Goal: Task Accomplishment & Management: Manage account settings

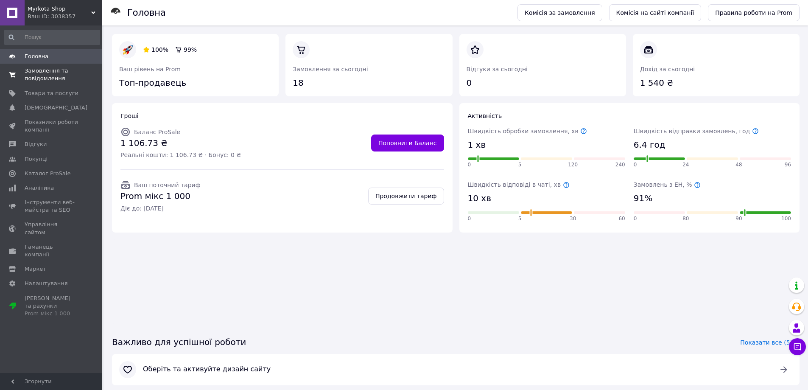
click at [39, 73] on span "Замовлення та повідомлення" at bounding box center [52, 74] width 54 height 15
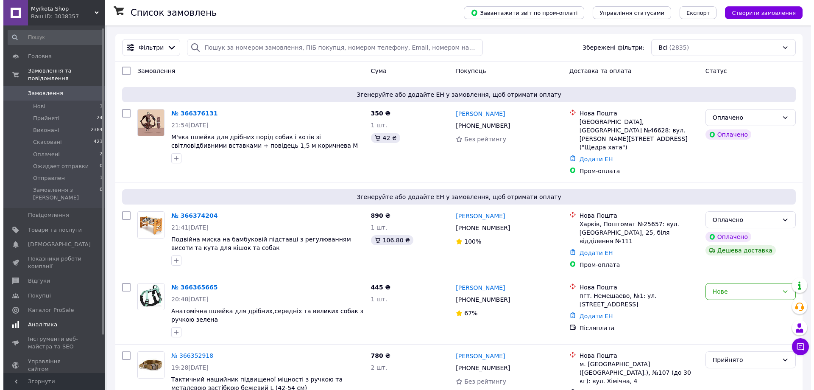
scroll to position [42, 0]
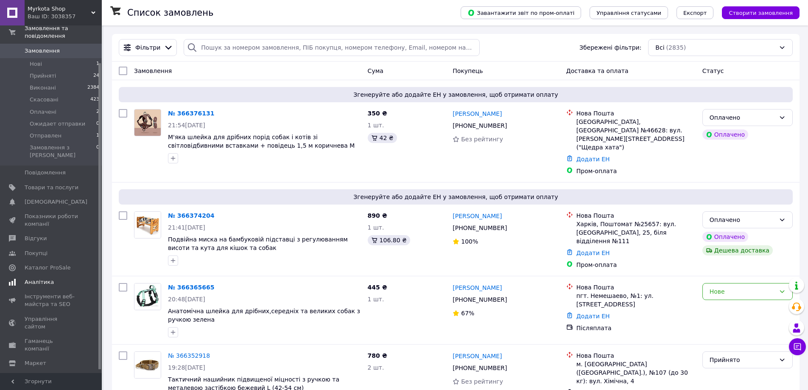
click at [41, 278] on span "Аналітика" at bounding box center [39, 282] width 29 height 8
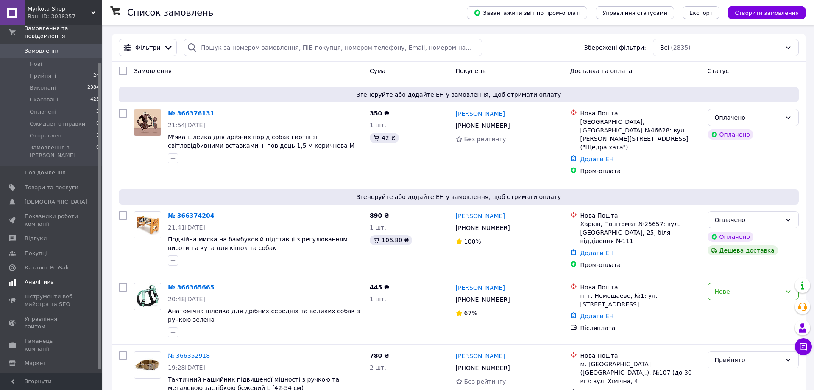
scroll to position [20, 0]
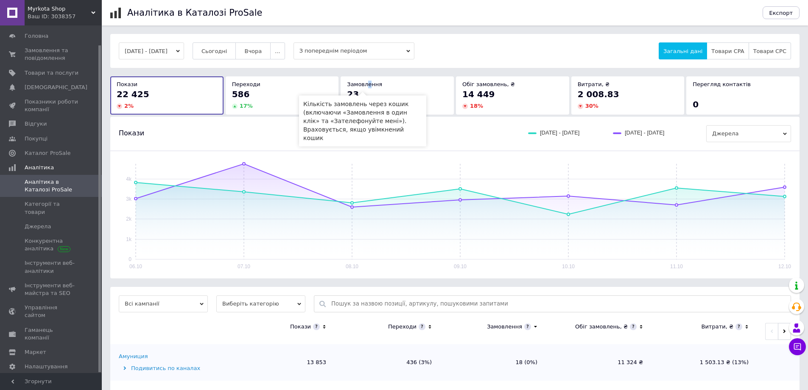
click at [367, 87] on span "Замовлення" at bounding box center [364, 84] width 35 height 6
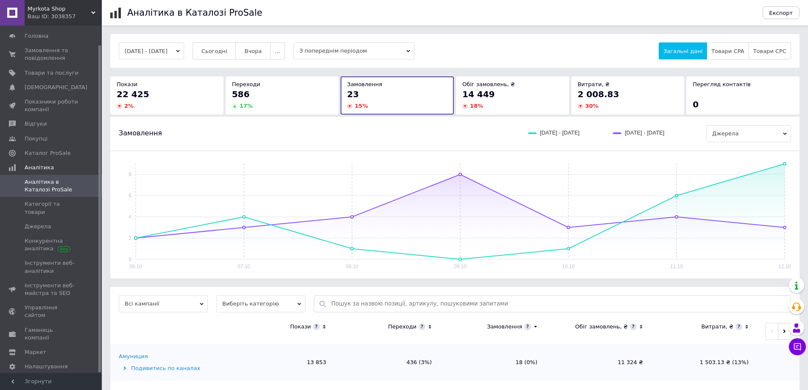
click at [802, 147] on div "[DATE] - [DATE] Сьогодні [GEOGRAPHIC_DATA] ... З попереднім періодом Загальні д…" at bounding box center [455, 335] width 706 height 602
click at [33, 51] on span "Замовлення та повідомлення" at bounding box center [52, 54] width 54 height 15
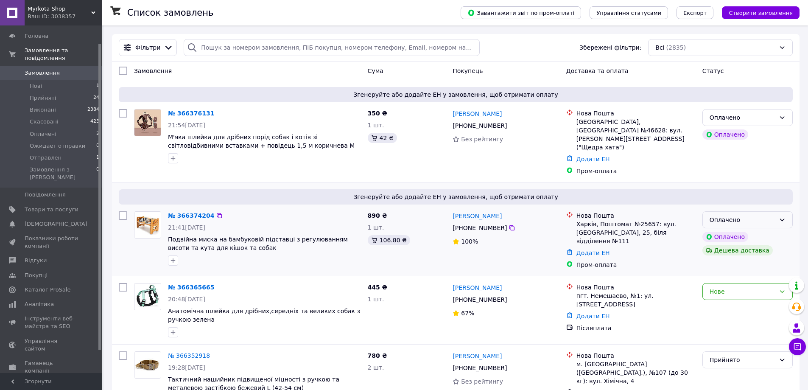
click at [755, 211] on div "Оплачено" at bounding box center [747, 219] width 90 height 17
click at [735, 223] on li "Прийнято" at bounding box center [747, 226] width 89 height 15
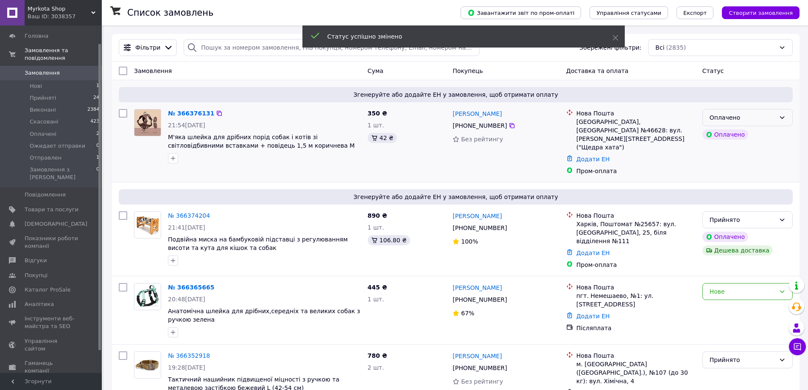
click at [750, 120] on div "Оплачено" at bounding box center [742, 117] width 66 height 9
click at [735, 134] on li "Прийнято" at bounding box center [747, 135] width 89 height 15
click at [478, 283] on link "[PERSON_NAME]" at bounding box center [476, 287] width 49 height 8
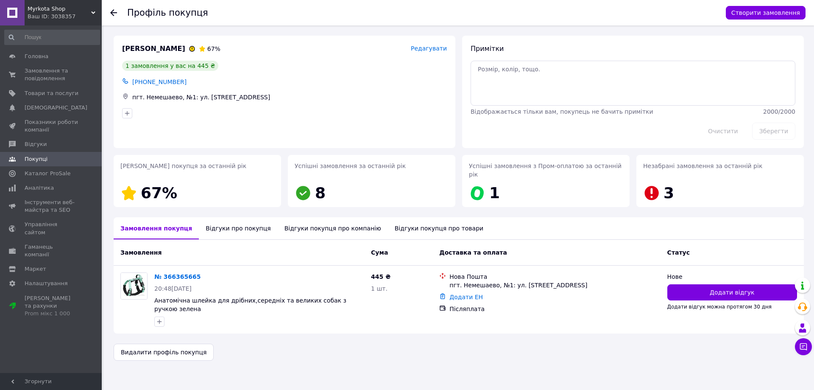
click at [228, 218] on div "Відгуки про покупця" at bounding box center [238, 228] width 78 height 22
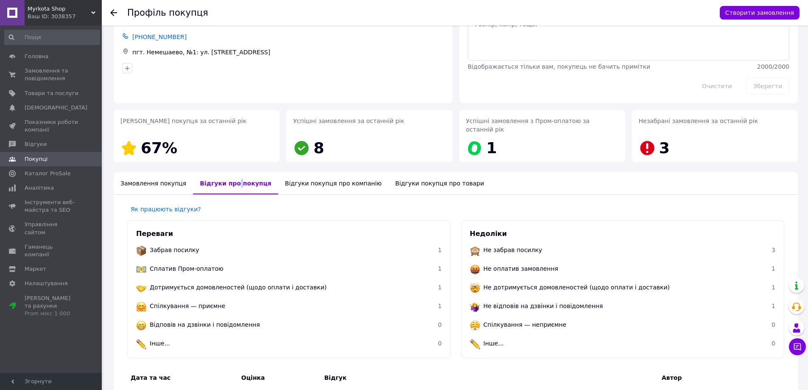
scroll to position [43, 0]
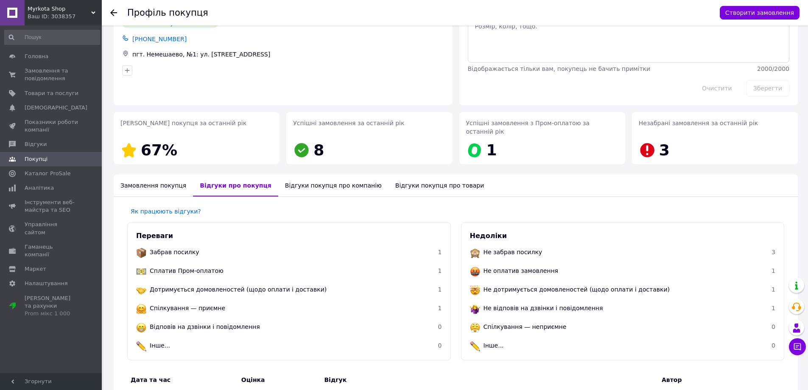
click at [158, 177] on div "Замовлення покупця" at bounding box center [153, 185] width 79 height 22
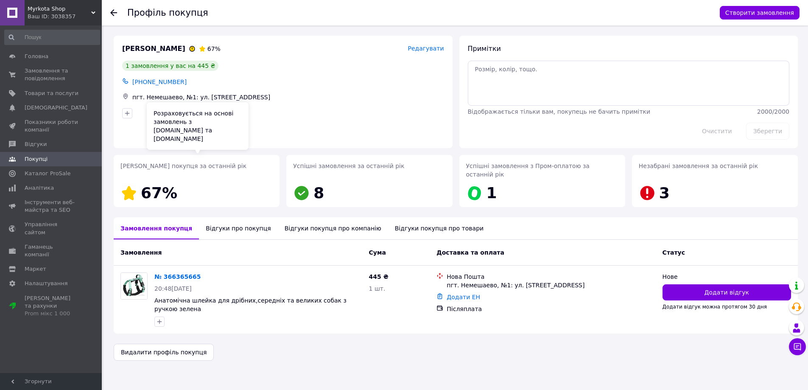
scroll to position [0, 0]
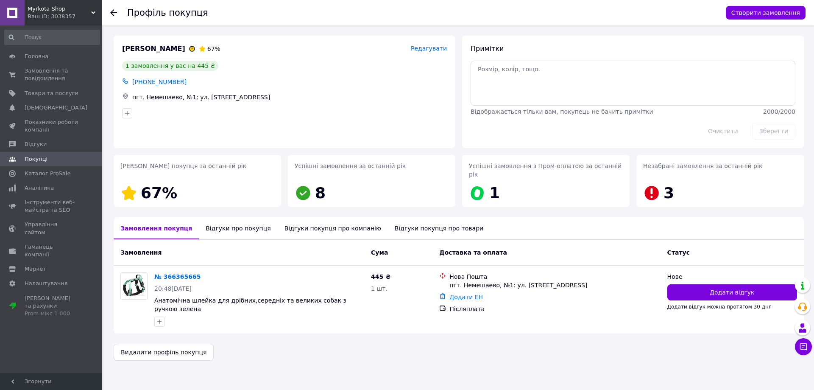
click at [410, 145] on div "[PERSON_NAME] 67% Редагувати 1 замовлення у вас на 445 ₴ [PHONE_NUMBER] пгт. Не…" at bounding box center [285, 92] width 342 height 112
click at [113, 12] on icon at bounding box center [113, 12] width 7 height 7
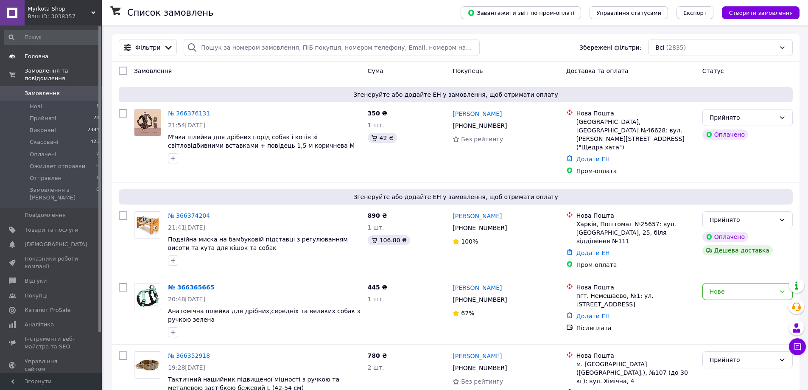
click at [43, 60] on span "Головна" at bounding box center [37, 57] width 24 height 8
